Goal: Task Accomplishment & Management: Manage account settings

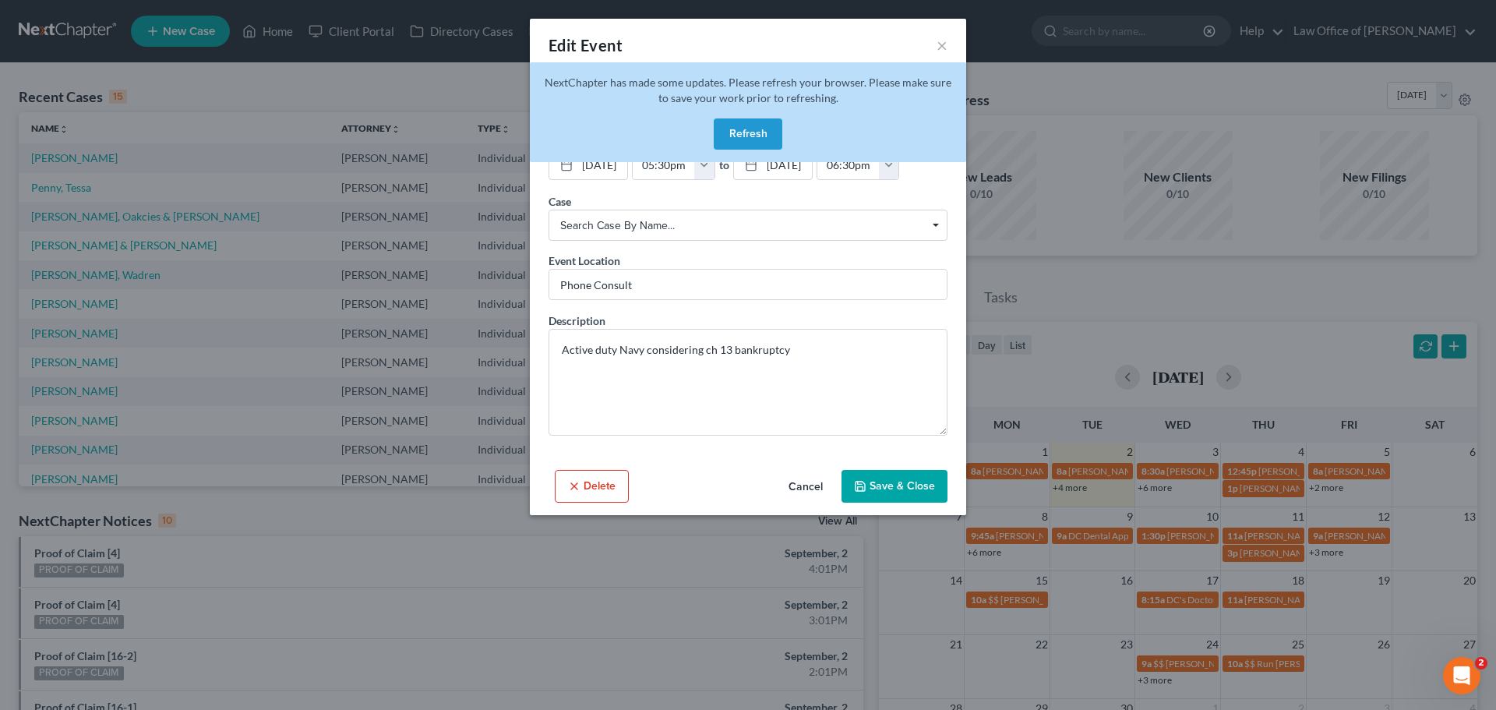
click at [775, 129] on button "Refresh" at bounding box center [748, 133] width 69 height 31
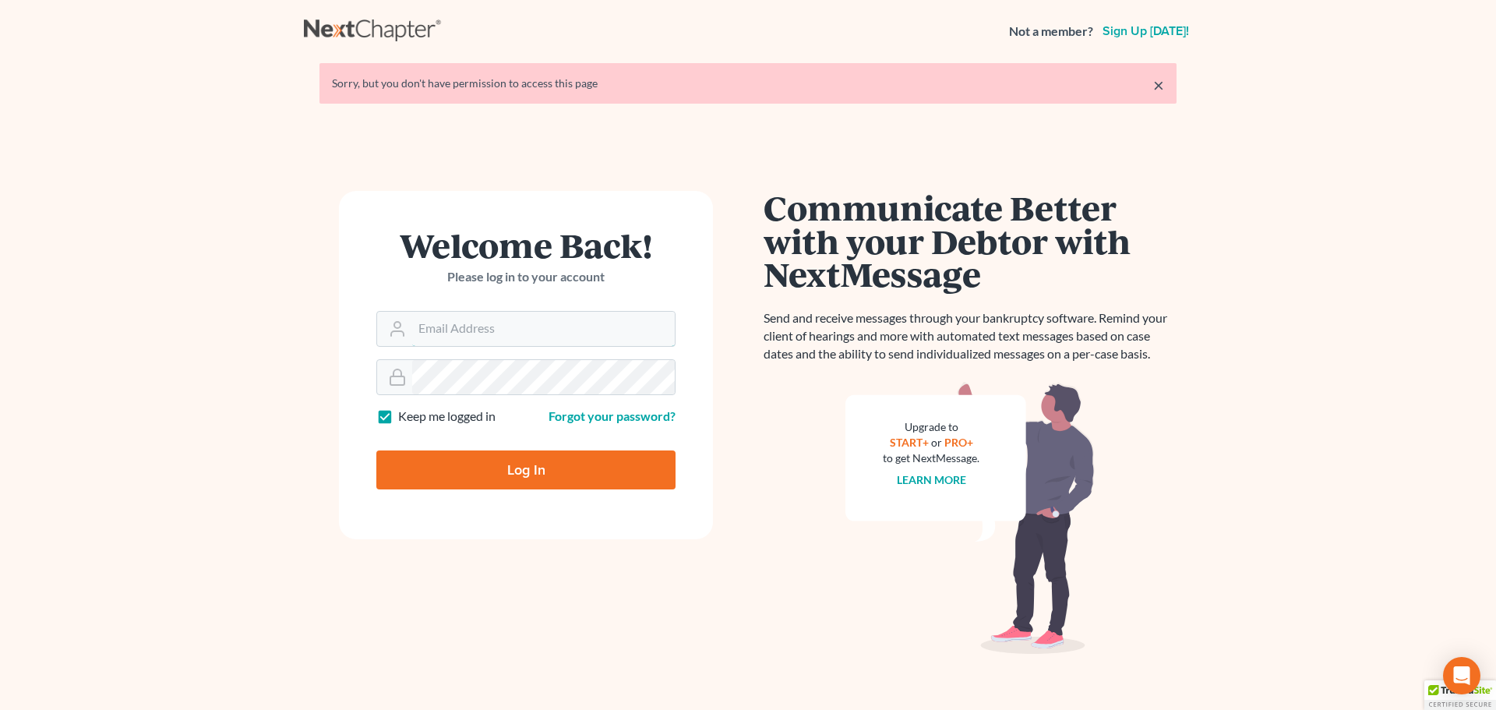
type input "[PERSON_NAME][EMAIL_ADDRESS][DOMAIN_NAME]"
click at [521, 474] on input "Log In" at bounding box center [525, 469] width 299 height 39
type input "Thinking..."
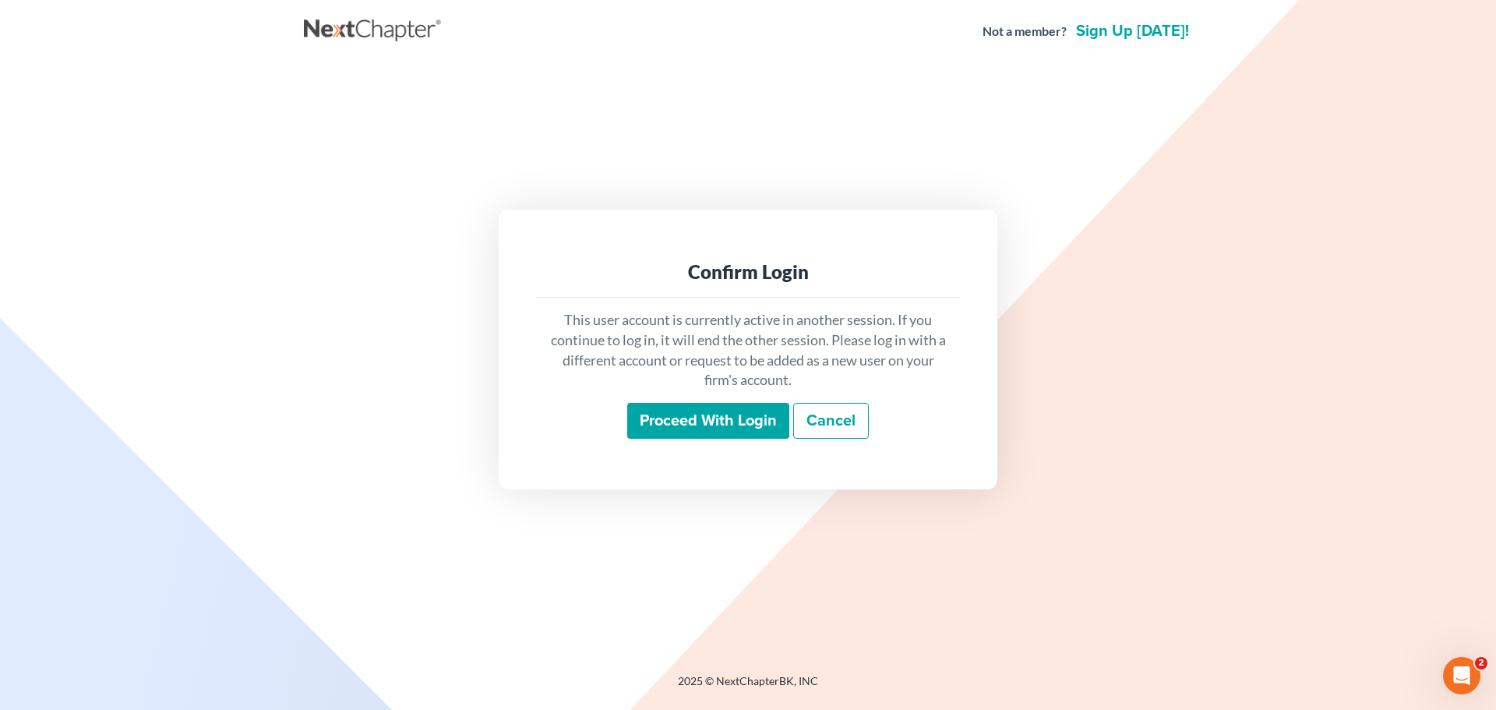
click at [657, 425] on input "Proceed with login" at bounding box center [708, 421] width 162 height 36
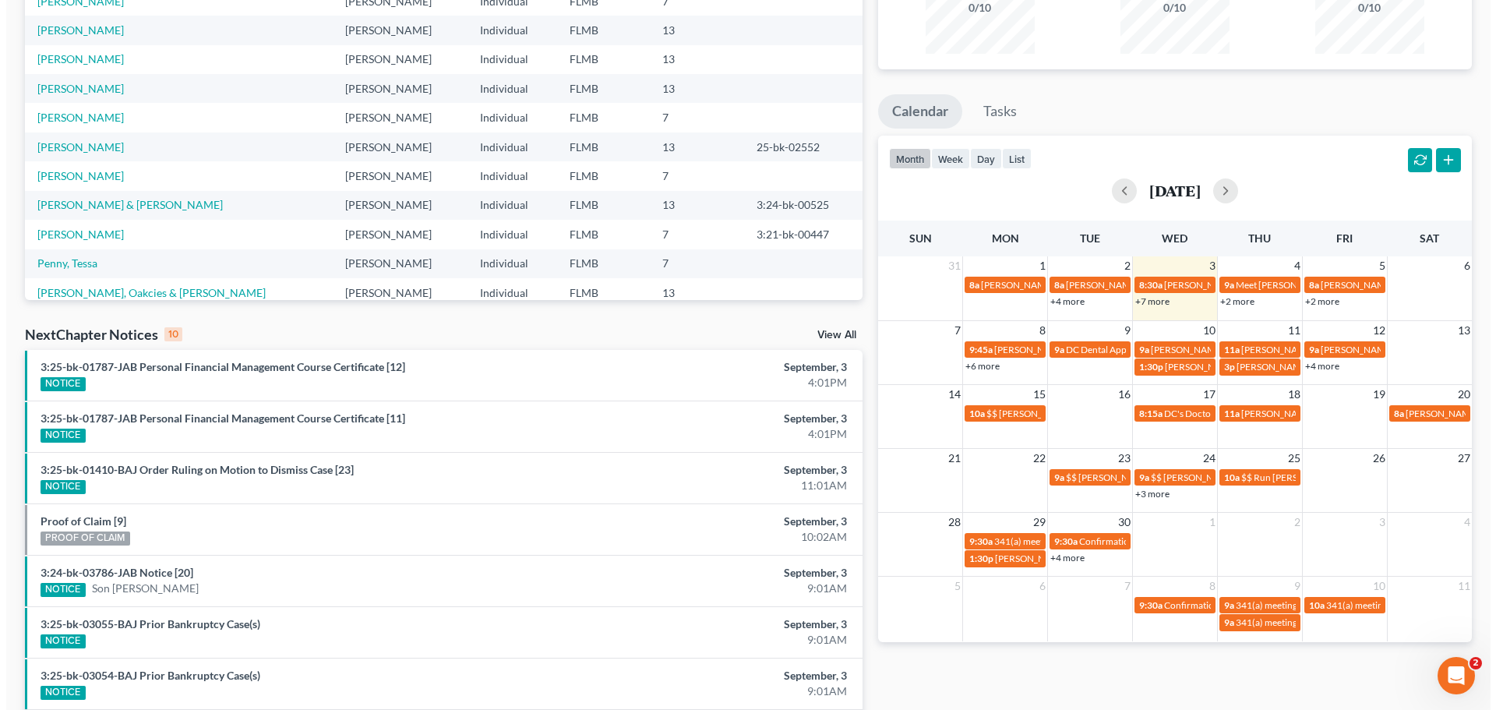
scroll to position [190, 0]
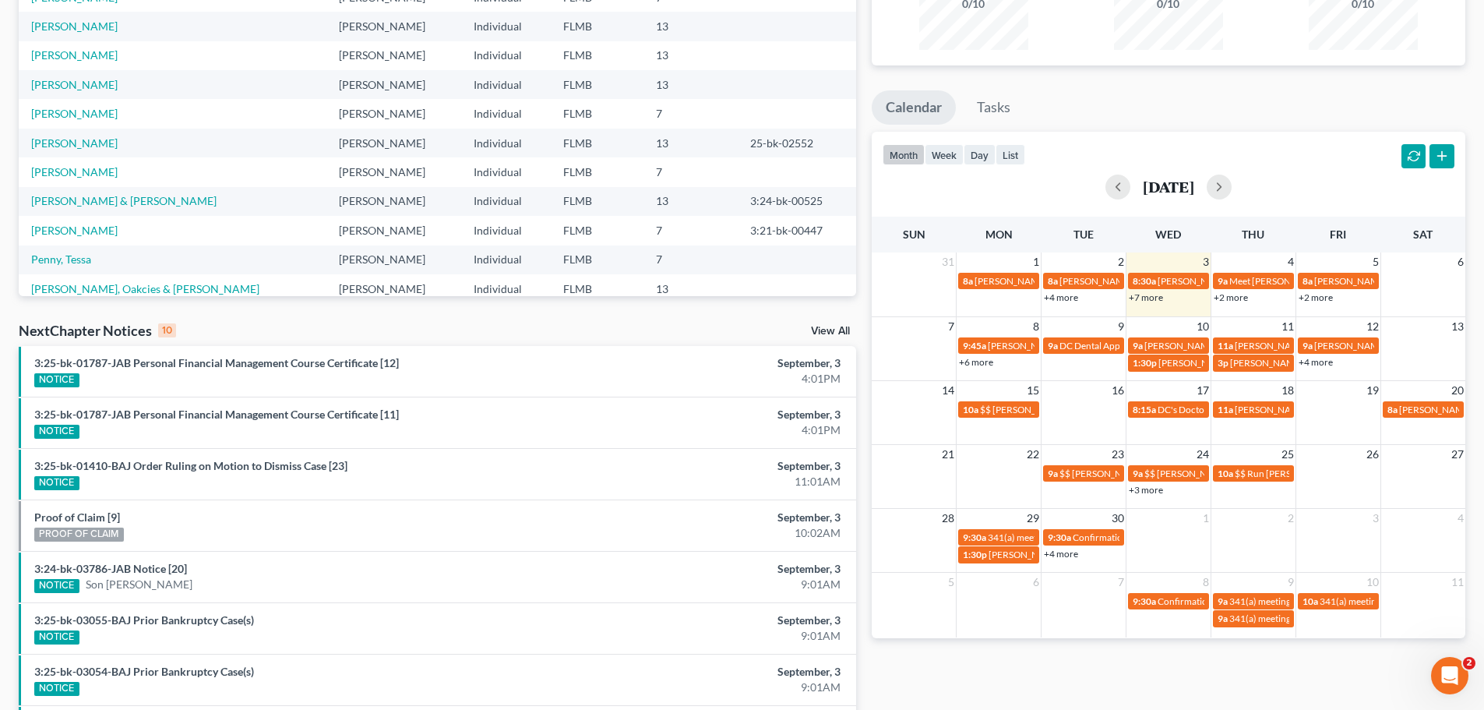
click at [1234, 302] on link "+2 more" at bounding box center [1231, 297] width 34 height 12
click at [1144, 297] on link "+7 more" at bounding box center [1146, 297] width 34 height 12
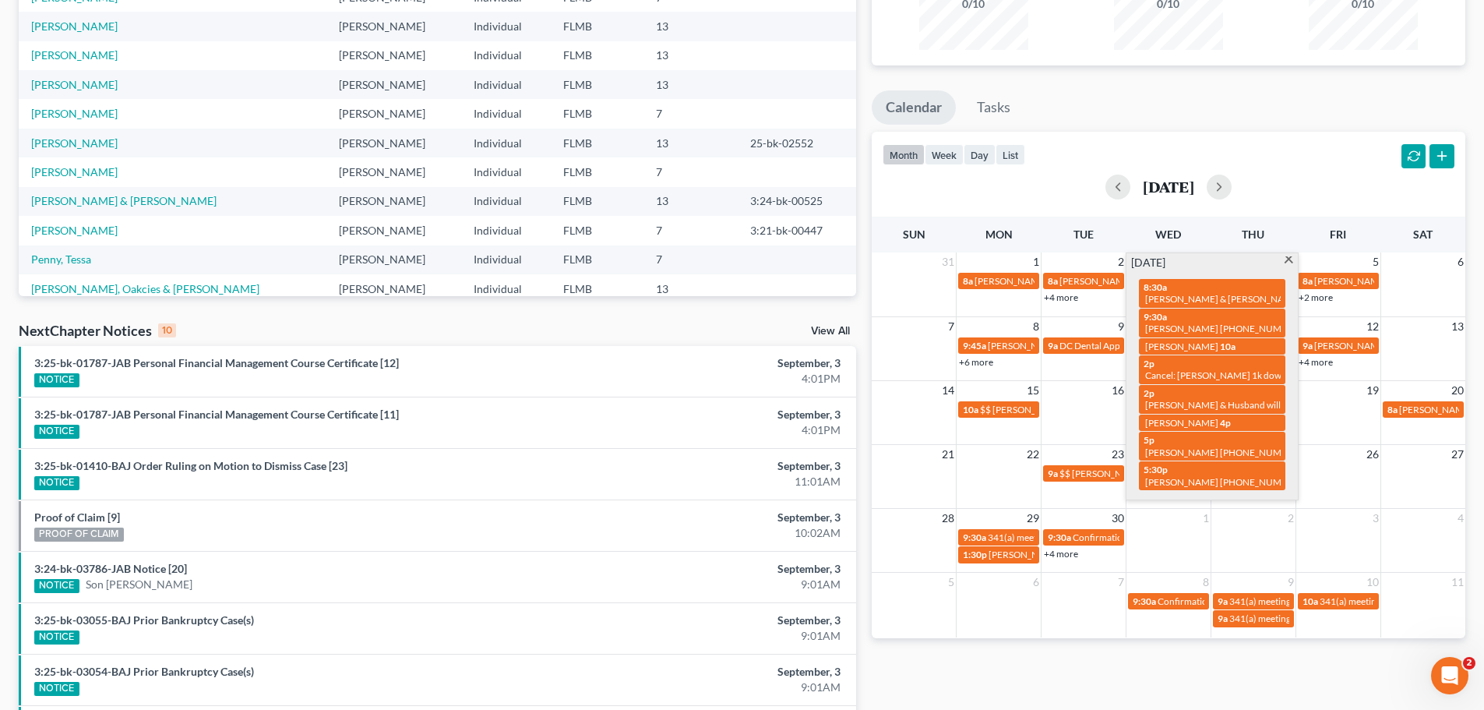
click at [1301, 119] on ul "Calendar Tasks" at bounding box center [1169, 110] width 594 height 41
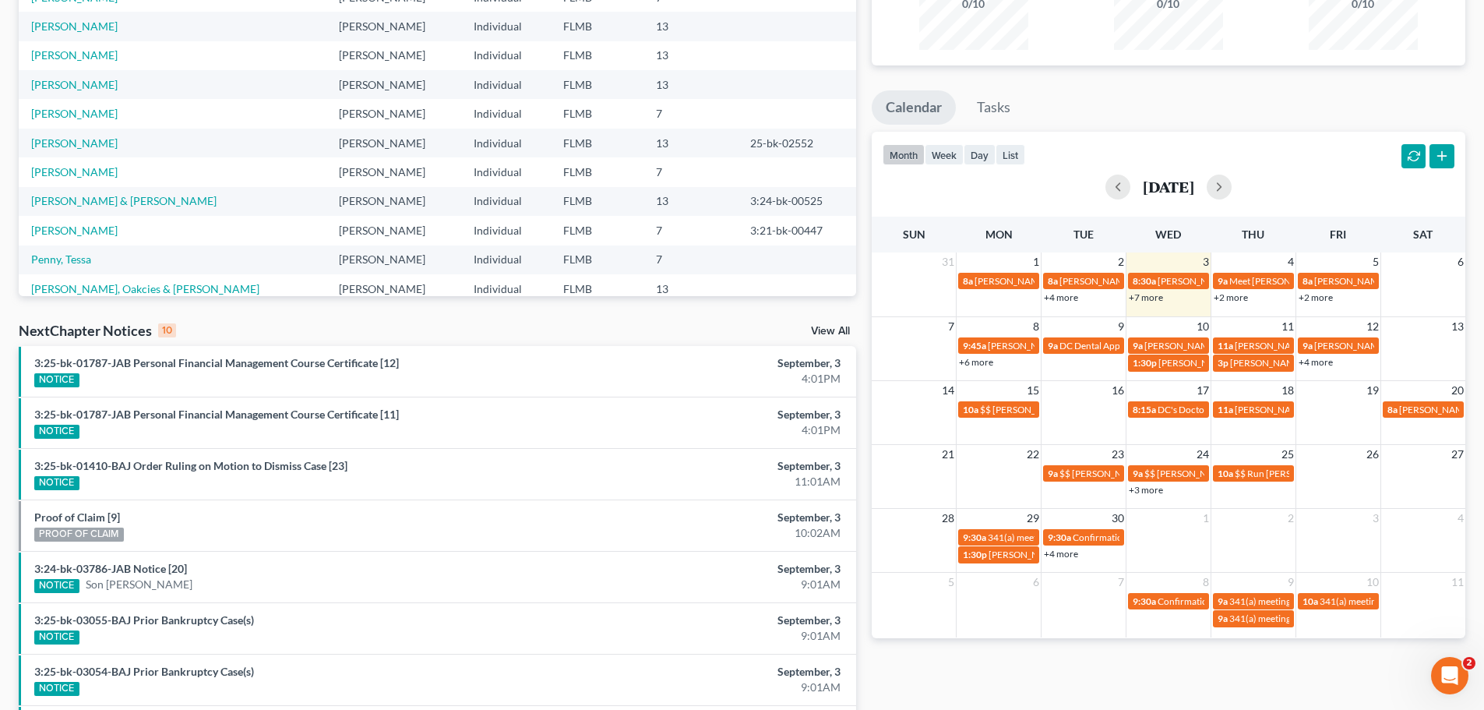
click at [1229, 298] on link "+2 more" at bounding box center [1231, 297] width 34 height 12
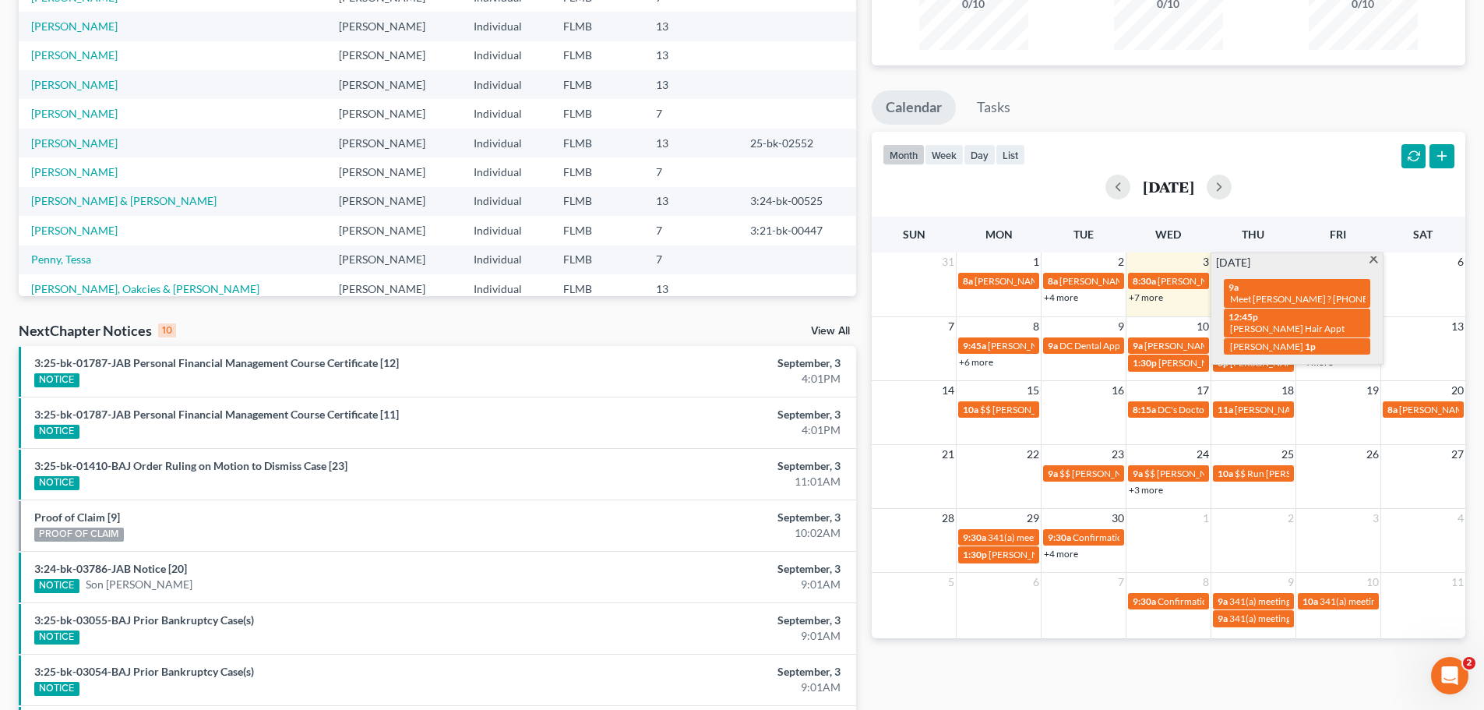
click at [1337, 111] on ul "Calendar Tasks" at bounding box center [1169, 110] width 594 height 41
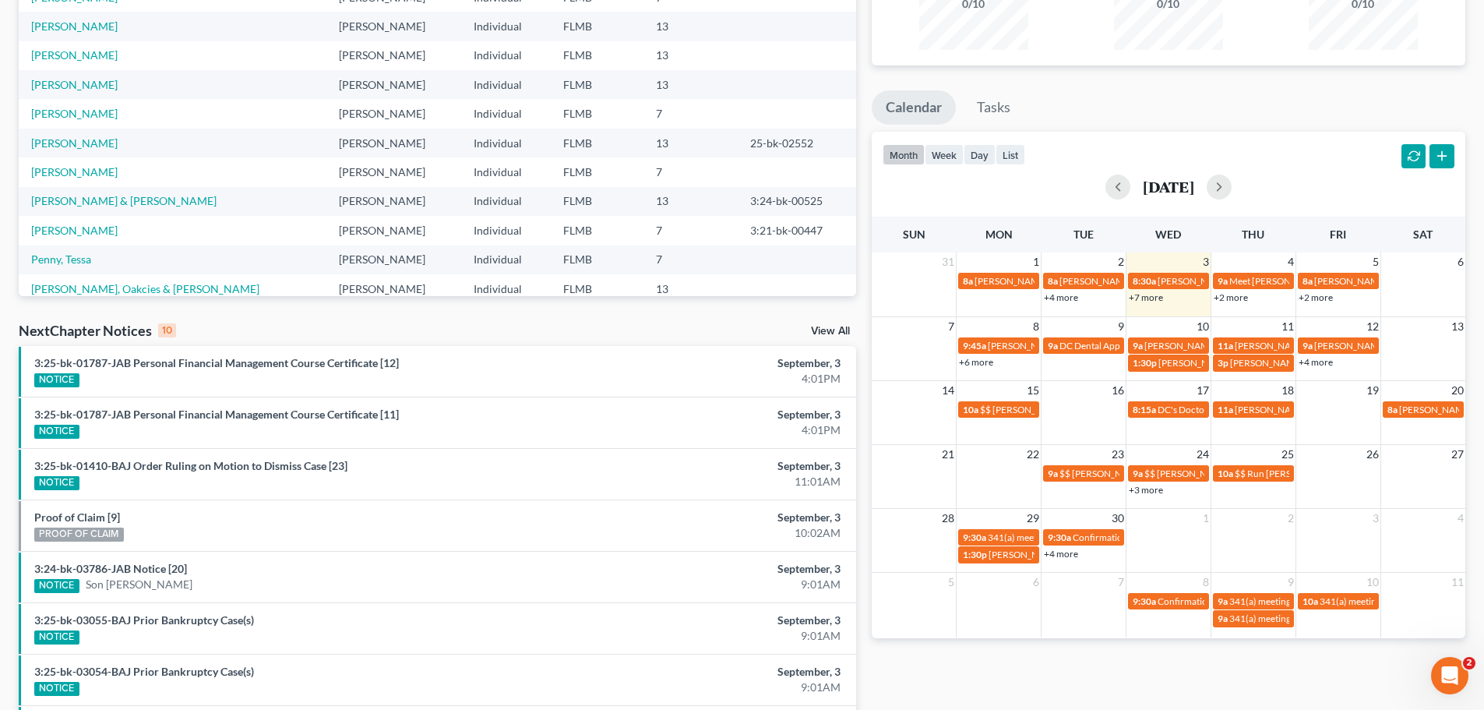
click at [1224, 299] on link "+2 more" at bounding box center [1231, 297] width 34 height 12
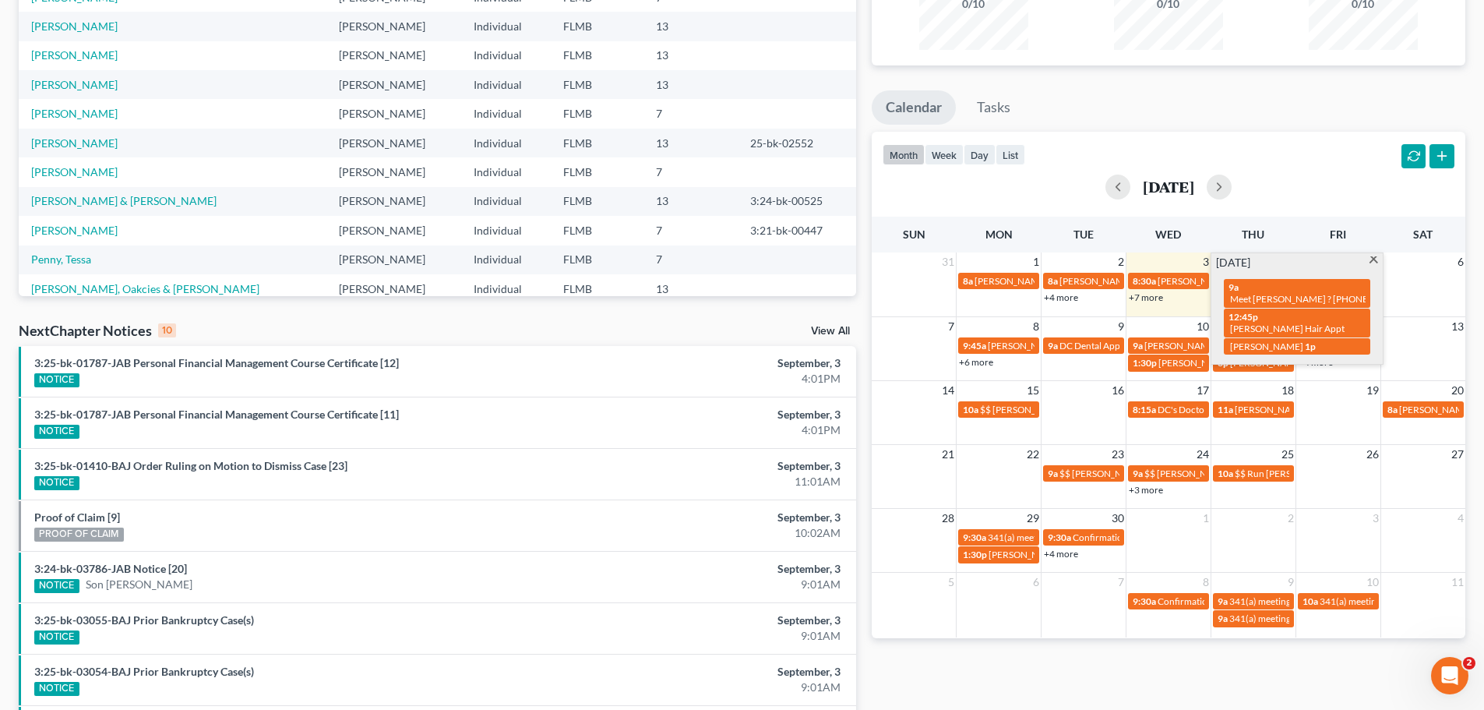
click at [1333, 189] on div "[DATE]" at bounding box center [1169, 187] width 572 height 25
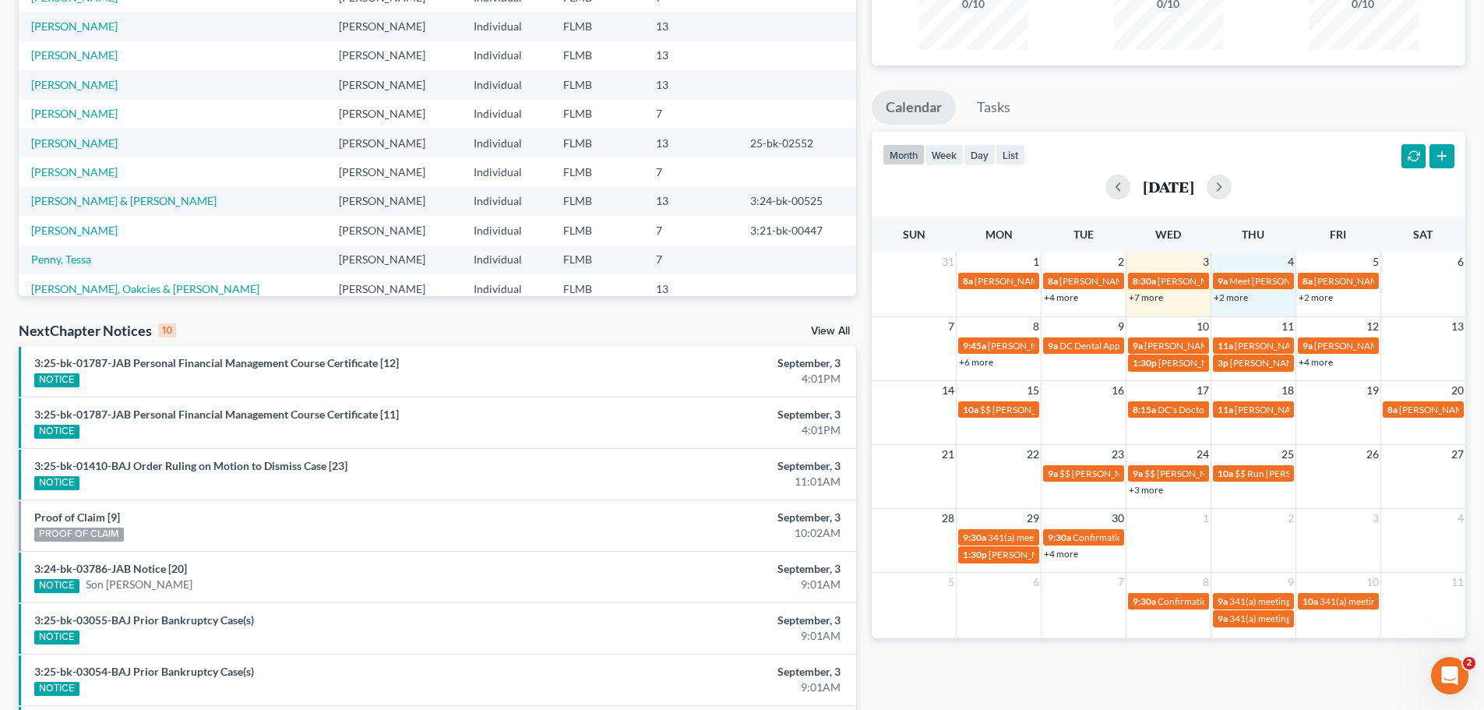
click at [1276, 263] on td "4" at bounding box center [1253, 261] width 85 height 19
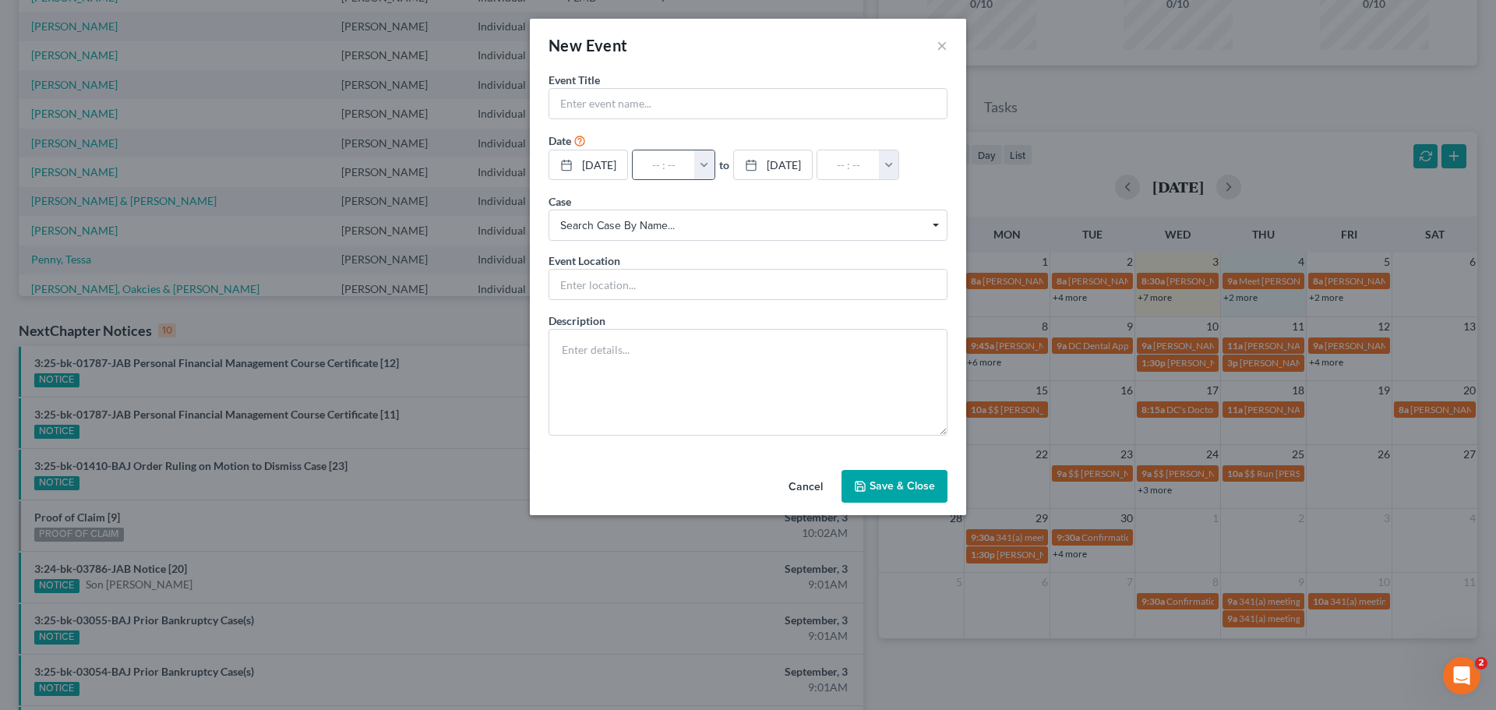
click at [715, 162] on button "button" at bounding box center [704, 165] width 20 height 30
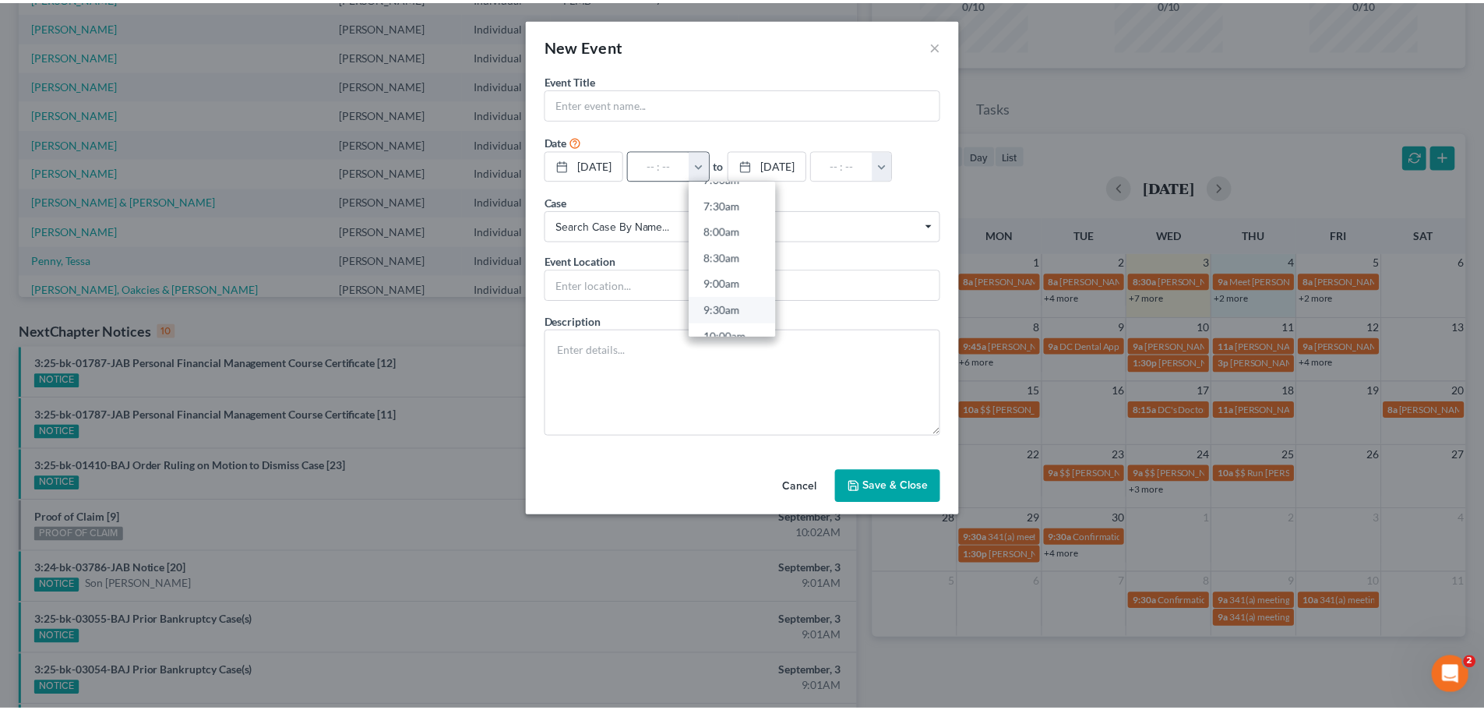
scroll to position [390, 0]
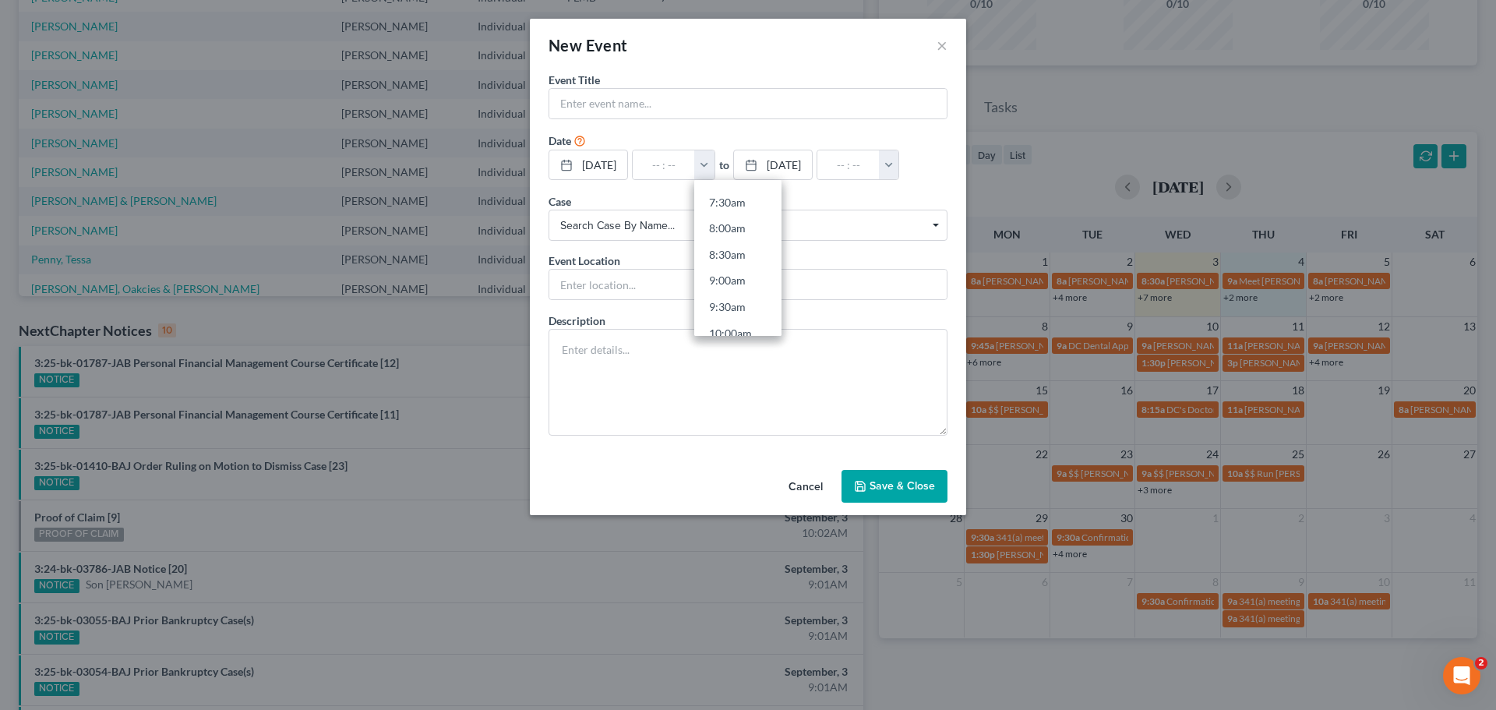
click at [753, 223] on link "8:00am" at bounding box center [737, 228] width 87 height 26
type input "8:00am"
type input "09:00am"
click at [737, 104] on input "text" at bounding box center [747, 104] width 397 height 30
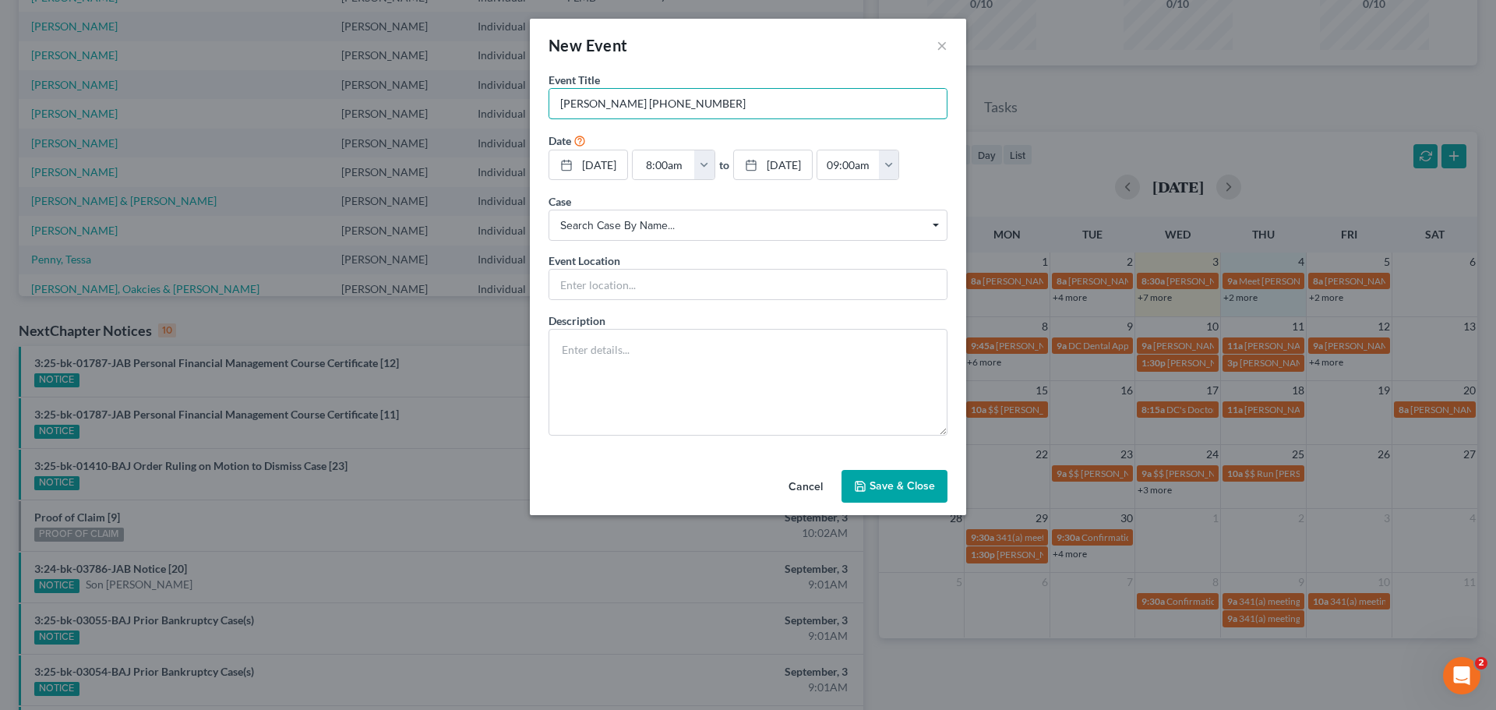
type input "Danielle Thart 912-342-9612"
click at [928, 478] on button "Save & Close" at bounding box center [895, 486] width 106 height 33
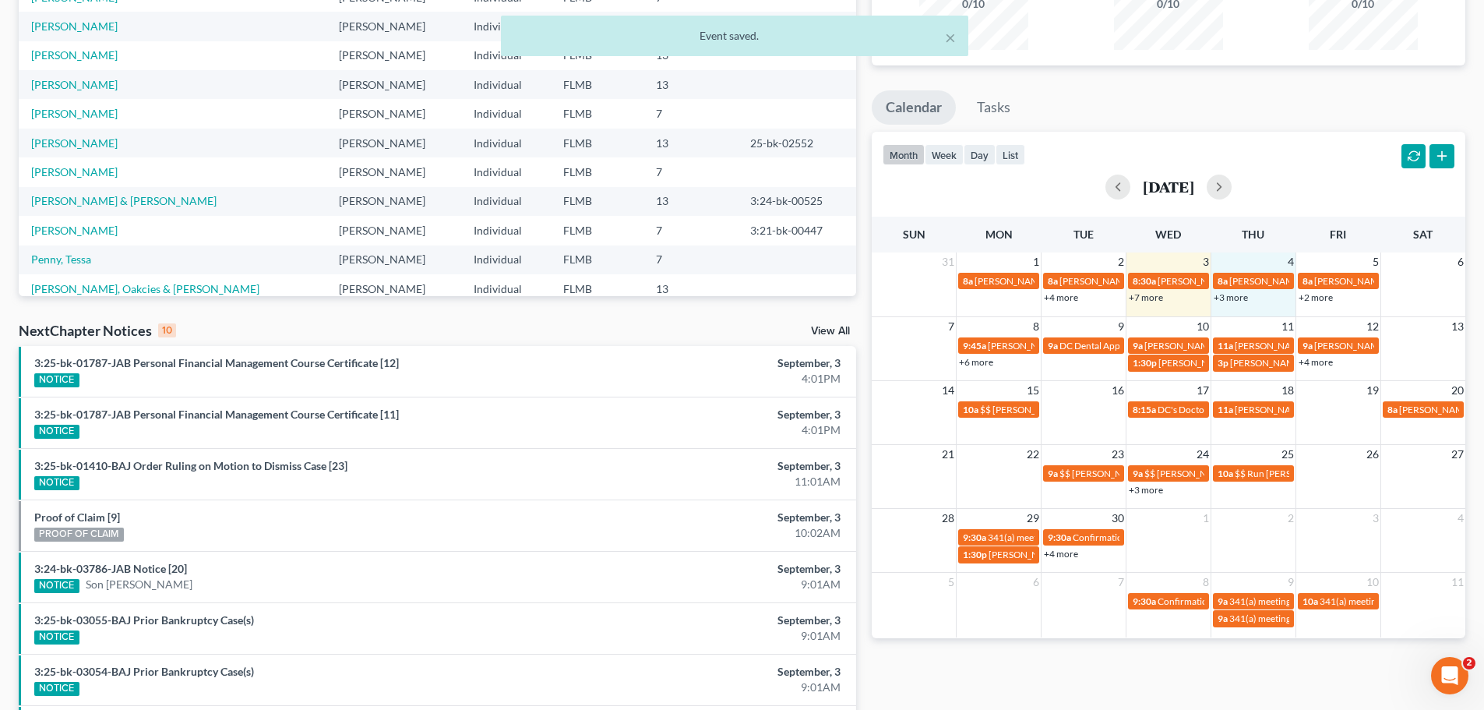
click at [1156, 300] on link "+7 more" at bounding box center [1146, 297] width 34 height 12
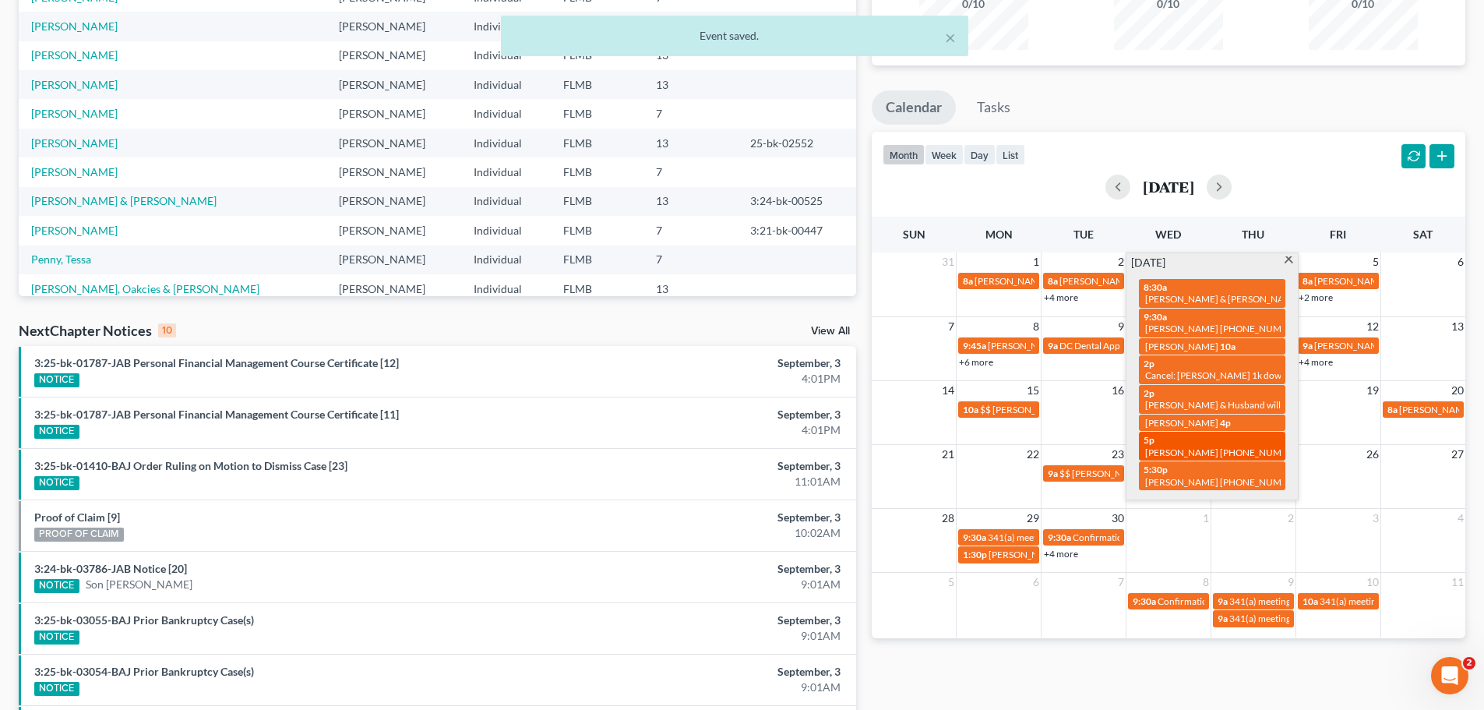
click at [1171, 447] on span "[PERSON_NAME] [PHONE_NUMBER]" at bounding box center [1223, 453] width 157 height 12
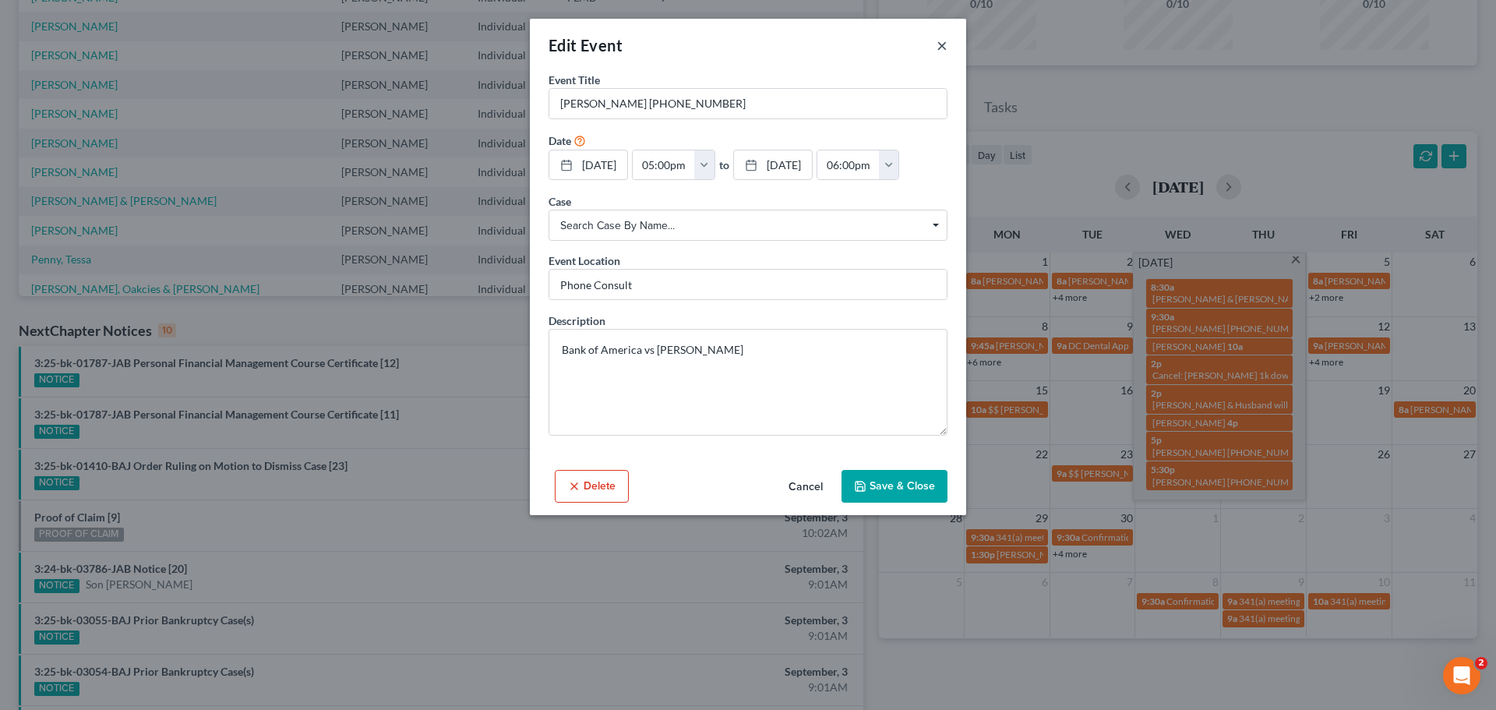
click at [941, 47] on button "×" at bounding box center [942, 45] width 11 height 19
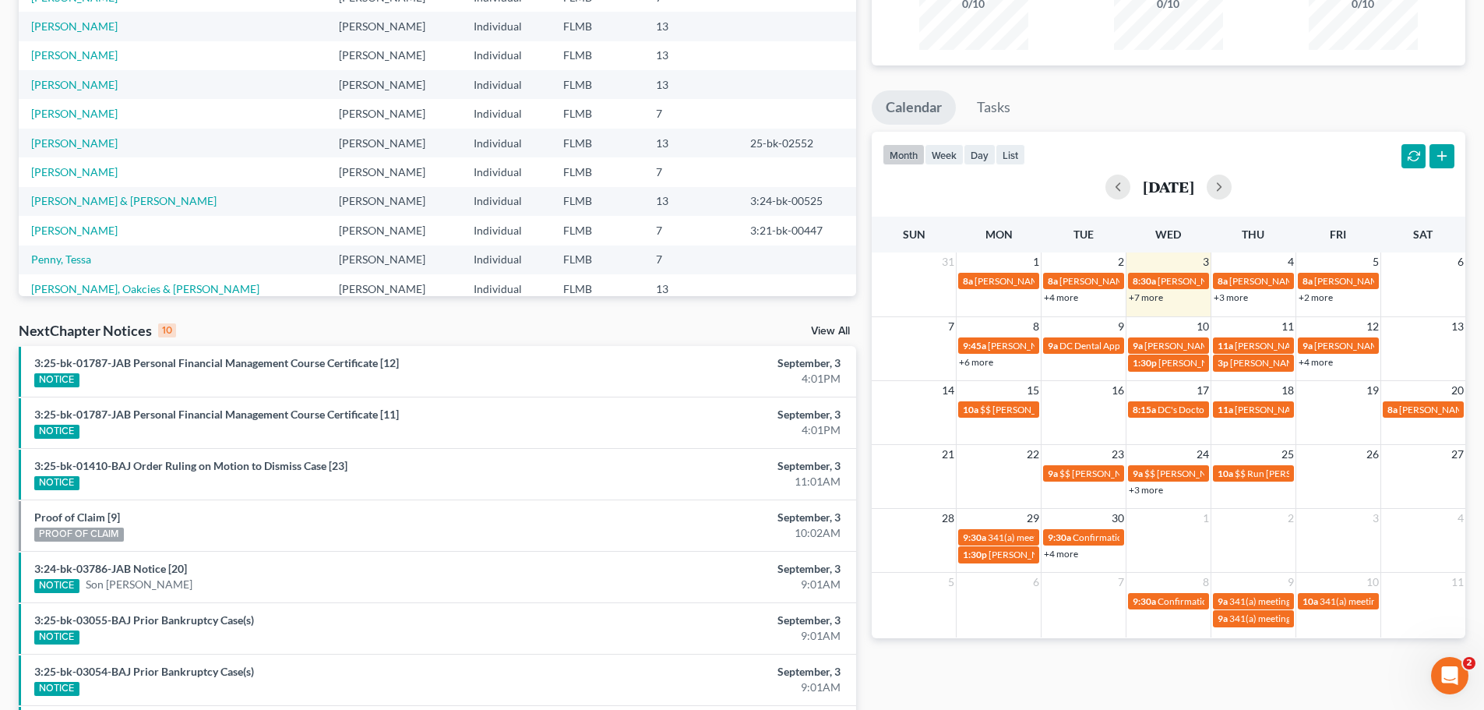
click at [1176, 101] on ul "Calendar Tasks" at bounding box center [1169, 110] width 594 height 41
click at [1245, 297] on link "+3 more" at bounding box center [1231, 297] width 34 height 12
click at [1215, 109] on ul "Calendar Tasks" at bounding box center [1169, 110] width 594 height 41
click at [1239, 279] on span "Danielle Thart 912-342-9612" at bounding box center [1308, 281] width 157 height 12
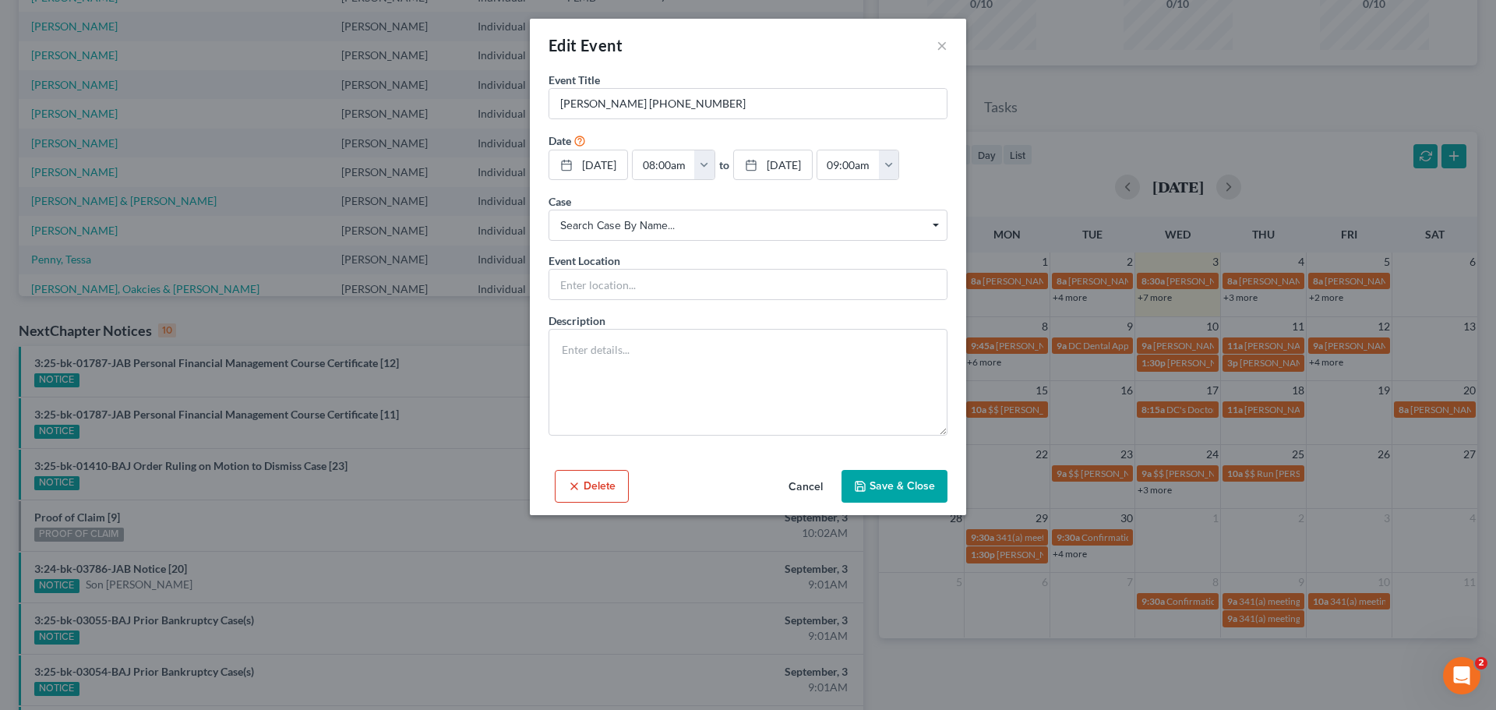
click at [896, 481] on button "Save & Close" at bounding box center [895, 486] width 106 height 33
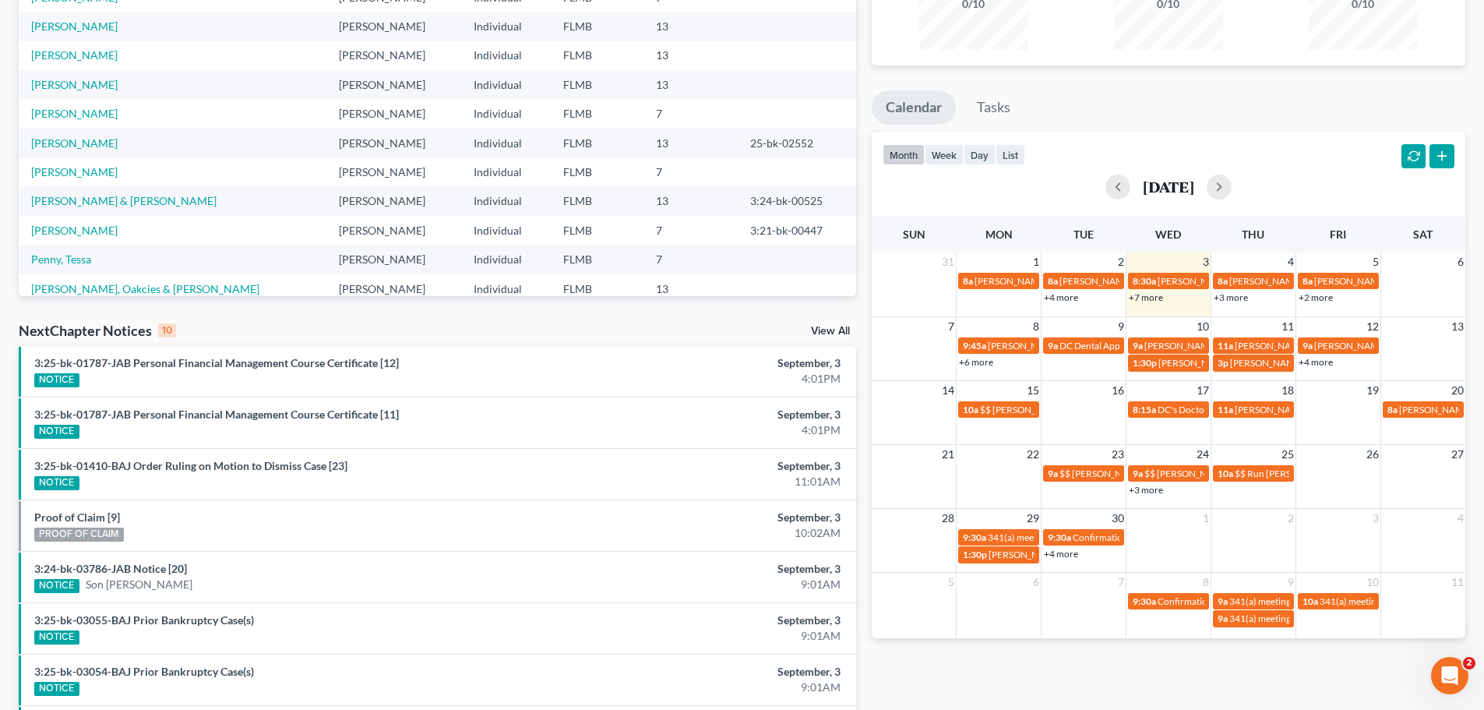
click at [1294, 112] on ul "Calendar Tasks" at bounding box center [1169, 110] width 594 height 41
click at [1135, 293] on link "+7 more" at bounding box center [1146, 297] width 34 height 12
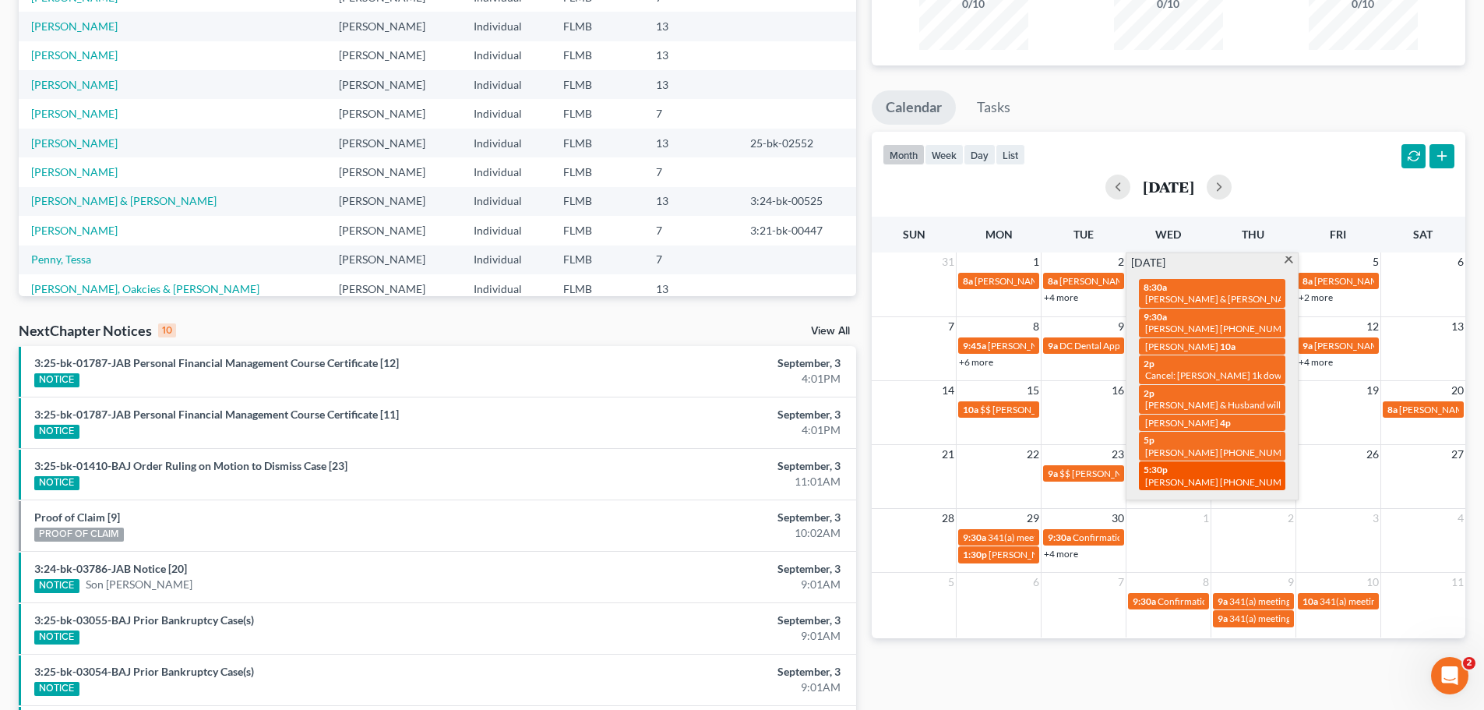
click at [1164, 473] on span "5:30p" at bounding box center [1156, 470] width 24 height 12
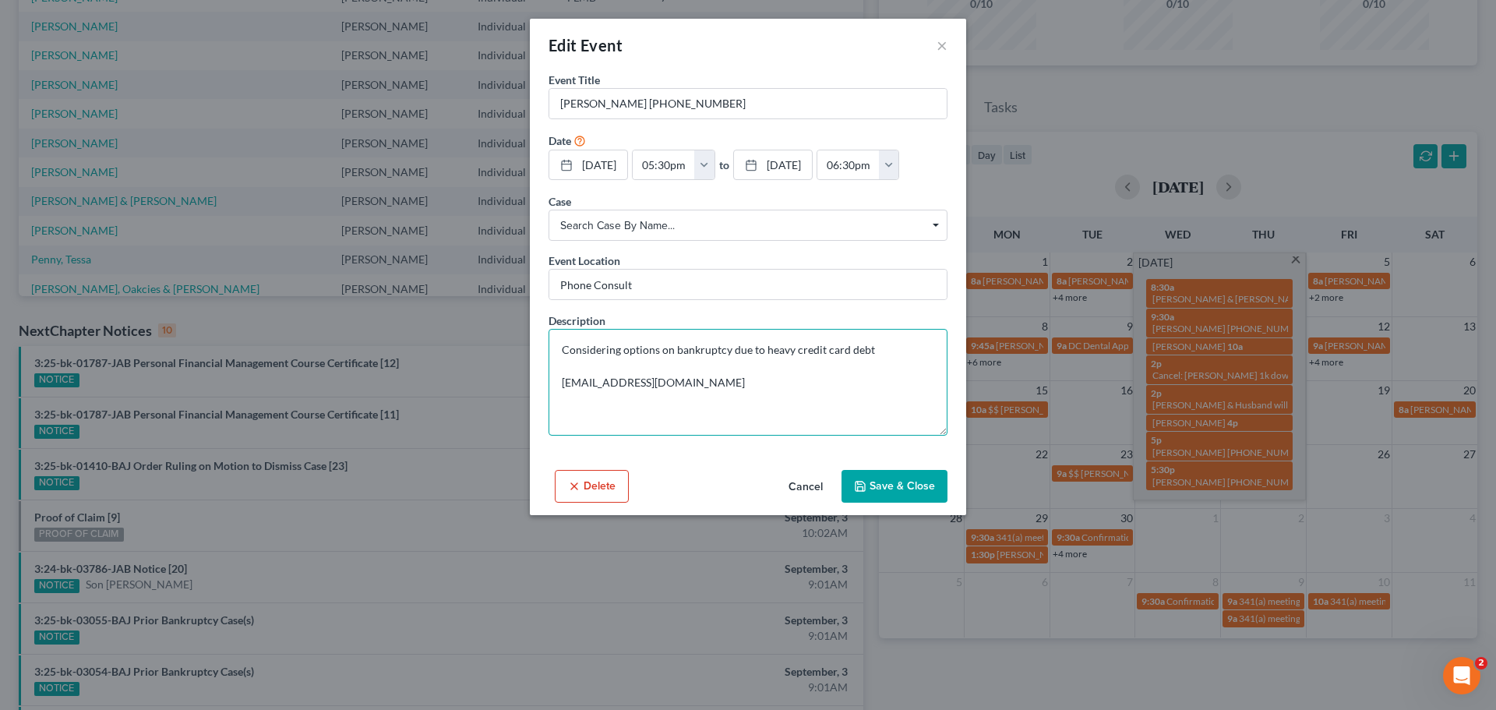
click at [804, 373] on textarea "Considering options on bankruptcy due to heavy credit card debt smb1206@hotmail…" at bounding box center [748, 382] width 399 height 107
drag, startPoint x: 764, startPoint y: 383, endPoint x: 512, endPoint y: 375, distance: 252.6
click at [512, 375] on div "Edit Event × Event Title * Shawn Bryson 904-707-9424 Date 9/3/2025 close Date 9…" at bounding box center [748, 355] width 1496 height 710
click at [899, 341] on textarea "Considering options on bankruptcy due to heavy credit card debt smb1206@hotmail…" at bounding box center [748, 382] width 399 height 107
click at [913, 492] on button "Save & Close" at bounding box center [895, 486] width 106 height 33
